Goal: Complete application form

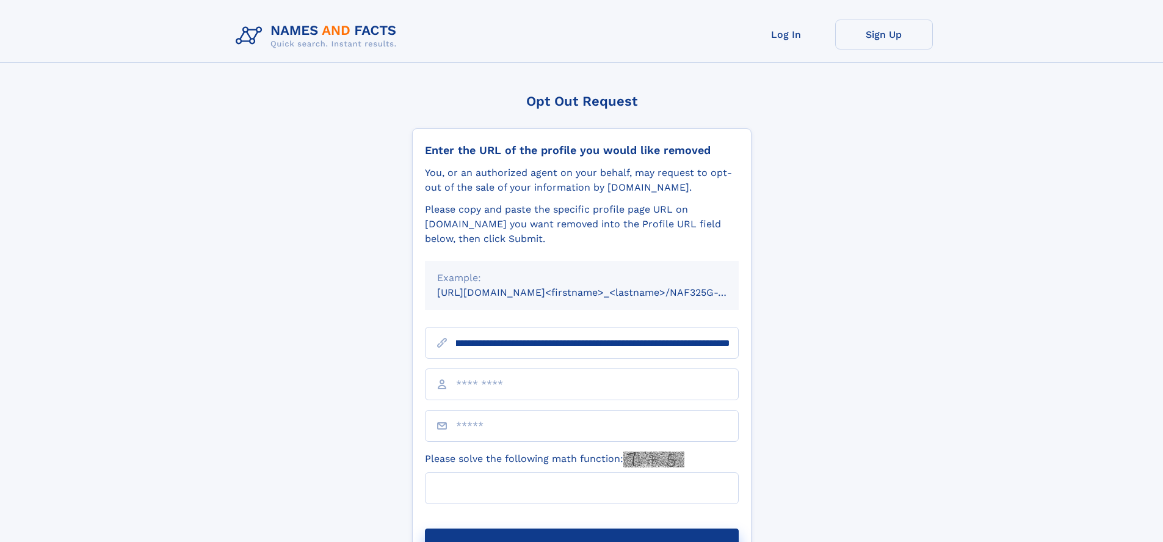
scroll to position [0, 148]
type input "**********"
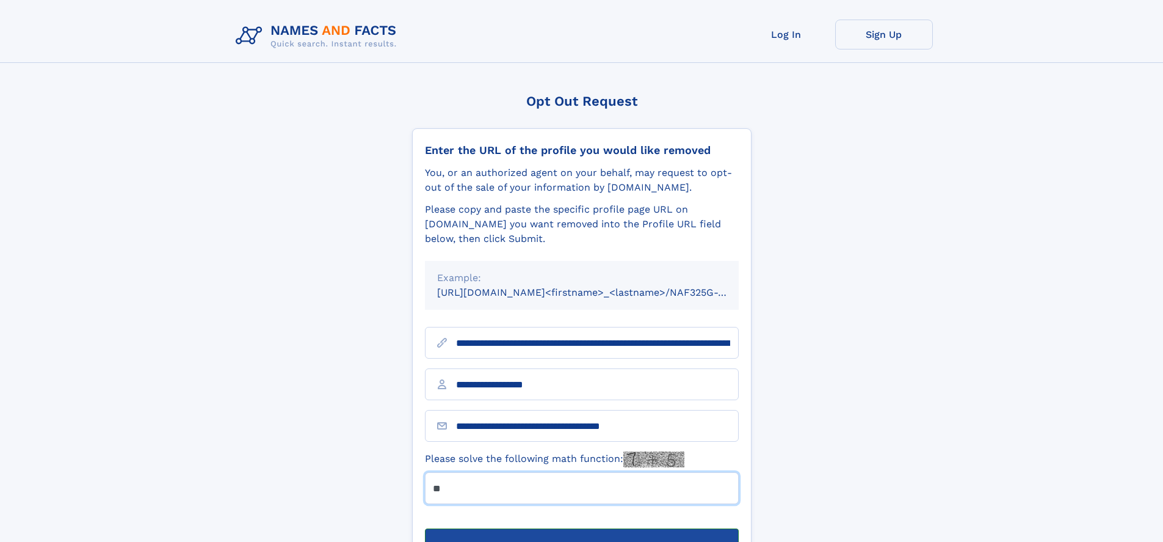
type input "**"
click at [581, 528] on button "Submit Opt Out Request" at bounding box center [582, 547] width 314 height 39
